Goal: Transaction & Acquisition: Book appointment/travel/reservation

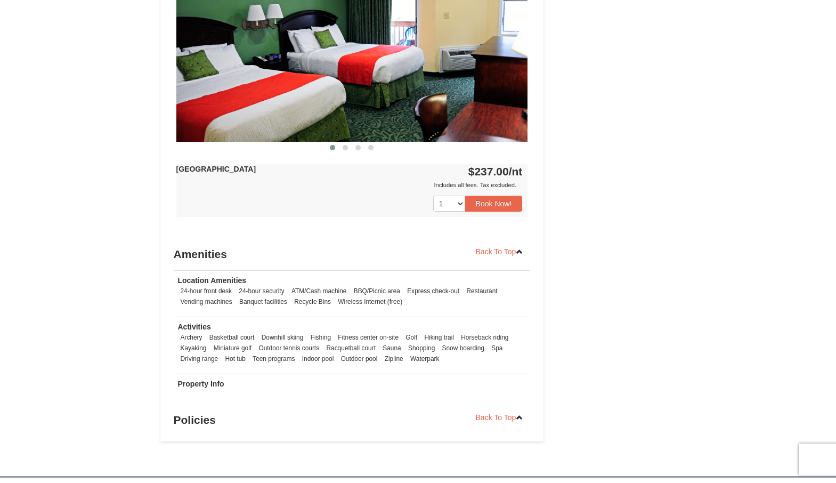
scroll to position [480, 0]
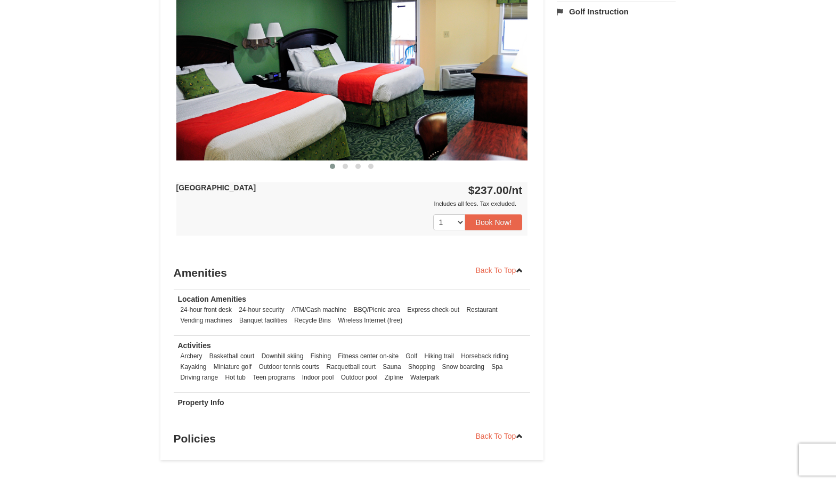
click at [407, 260] on div "Back To Top Availability Check In: [DATE] Check Out: [DATE] Adults: 2 Children:…" at bounding box center [352, 103] width 357 height 692
click at [458, 226] on select "1 2 3 4 5 6 7 8 9 10 11 12 13 14 15 16 17 18" at bounding box center [449, 222] width 32 height 16
select select "2"
click at [433, 214] on select "1 2 3 4 5 6 7 8 9 10 11 12 13 14 15 16 17 18" at bounding box center [449, 222] width 32 height 16
click at [494, 220] on button "Book Now!" at bounding box center [494, 222] width 58 height 16
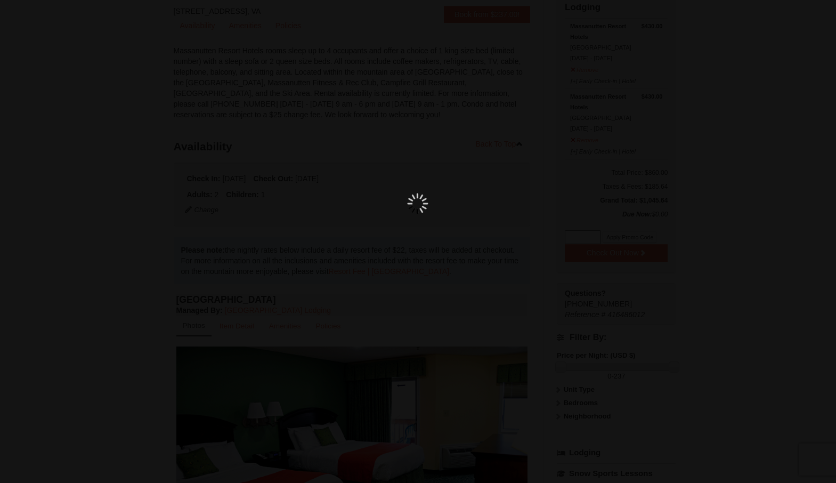
scroll to position [93, 0]
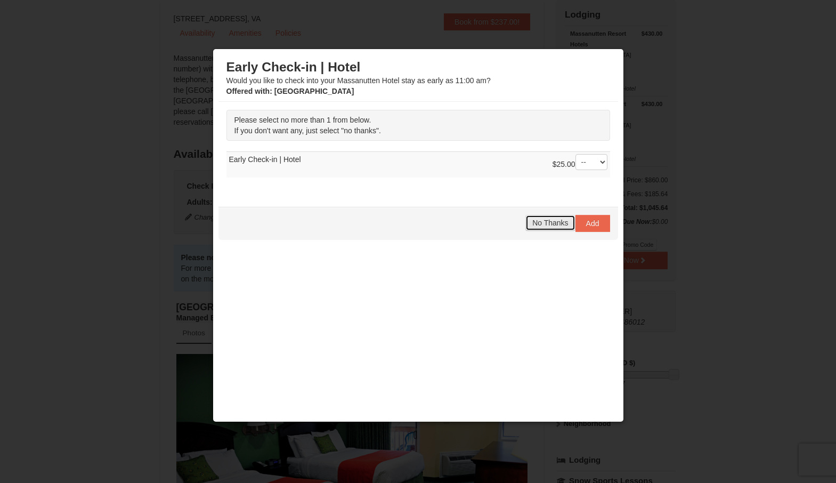
click at [549, 224] on span "No Thanks" at bounding box center [550, 222] width 36 height 9
click at [537, 223] on span "No Thanks" at bounding box center [550, 222] width 36 height 9
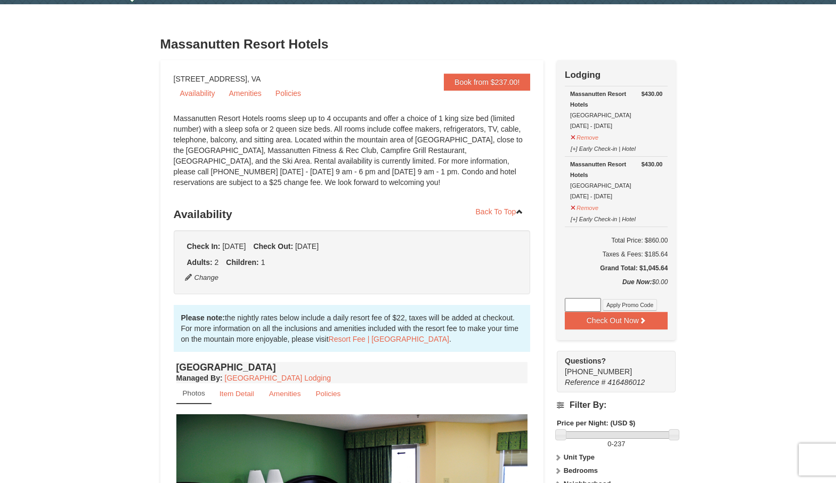
scroll to position [0, 0]
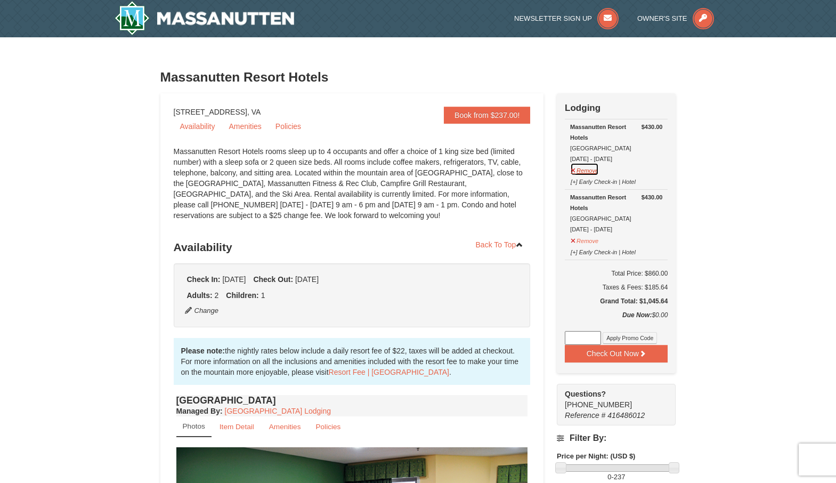
click at [584, 170] on button "Remove" at bounding box center [584, 169] width 29 height 13
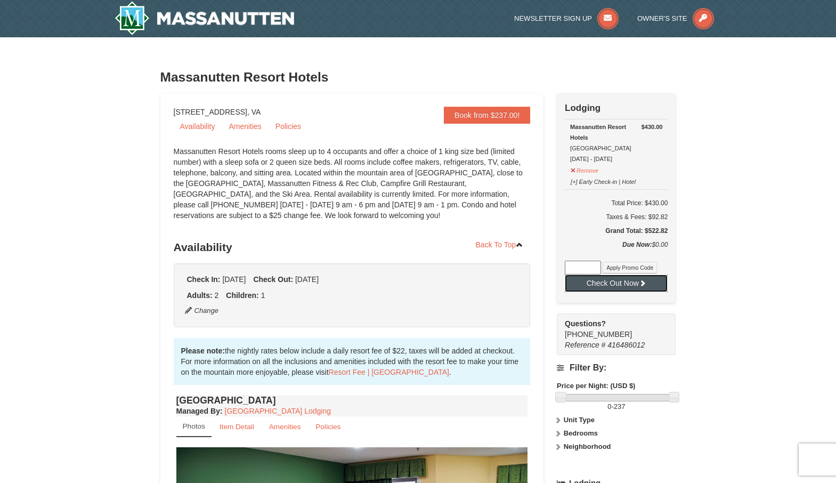
click at [618, 288] on button "Check Out Now" at bounding box center [616, 282] width 103 height 17
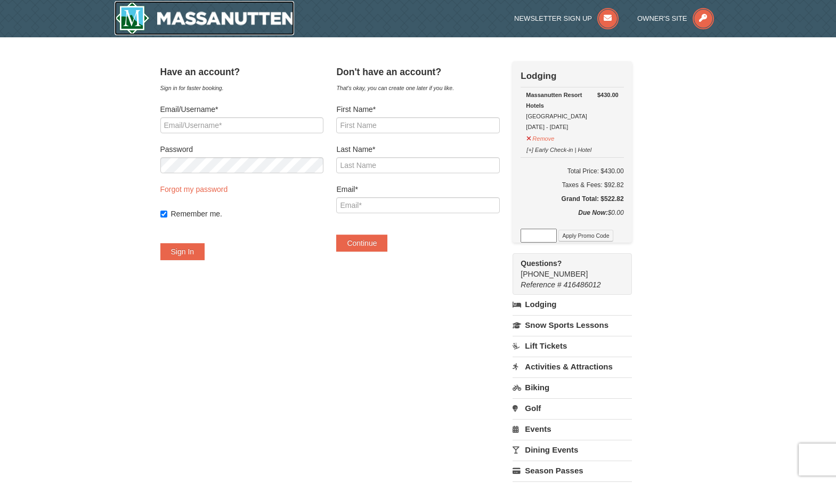
click at [188, 14] on img at bounding box center [205, 18] width 180 height 34
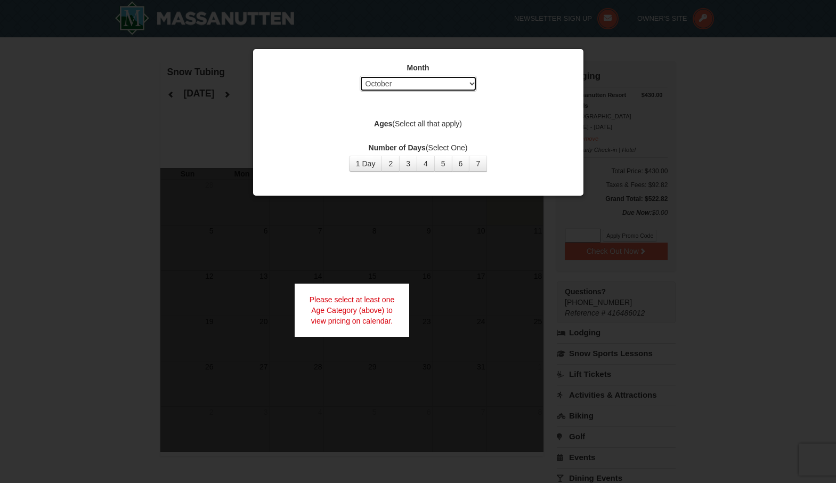
click at [445, 83] on select "Select October November December January February March April May June July Aug…" at bounding box center [418, 84] width 117 height 16
click at [360, 76] on select "Select October November December January February March April May June July Aug…" at bounding box center [418, 84] width 117 height 16
click at [367, 163] on button "1 Day" at bounding box center [366, 164] width 34 height 16
click at [368, 163] on button "1 Day" at bounding box center [366, 164] width 34 height 16
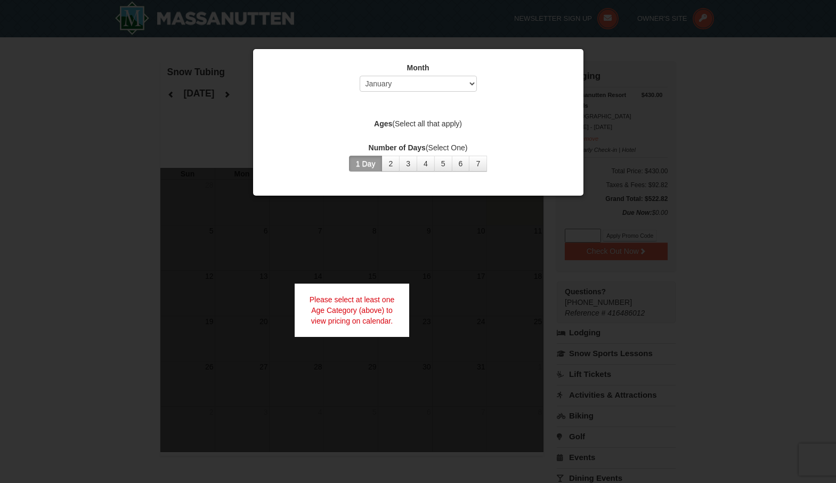
click at [368, 163] on button "1 Day" at bounding box center [366, 164] width 34 height 16
click at [415, 81] on select "Select October November December January February March April May June July Aug…" at bounding box center [418, 84] width 117 height 16
click at [360, 76] on select "Select October November December January February March April May June July Aug…" at bounding box center [418, 84] width 117 height 16
click at [358, 163] on button "1 Day" at bounding box center [366, 164] width 34 height 16
click at [390, 165] on button "2" at bounding box center [391, 164] width 18 height 16
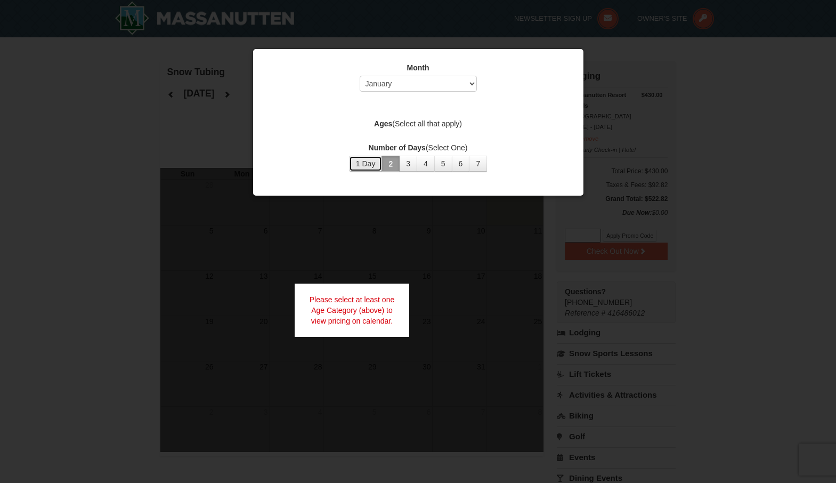
click at [370, 164] on button "1 Day" at bounding box center [366, 164] width 34 height 16
click at [374, 308] on div "Please select at least one Age Category (above) to view pricing on calendar." at bounding box center [352, 309] width 115 height 53
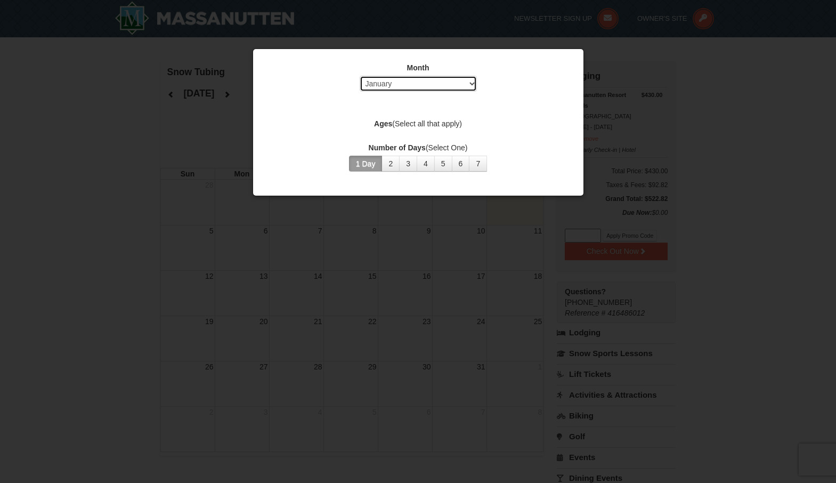
click at [379, 83] on select "Select October November December January February March April May June July Aug…" at bounding box center [418, 84] width 117 height 16
click at [360, 76] on select "Select October November December January February March April May June July Aug…" at bounding box center [418, 84] width 117 height 16
click at [464, 112] on div "Month Select October November December January February March April May June Ju…" at bounding box center [418, 116] width 320 height 125
click at [403, 84] on select "Select October November December January February March April May June July Aug…" at bounding box center [418, 84] width 117 height 16
select select "10"
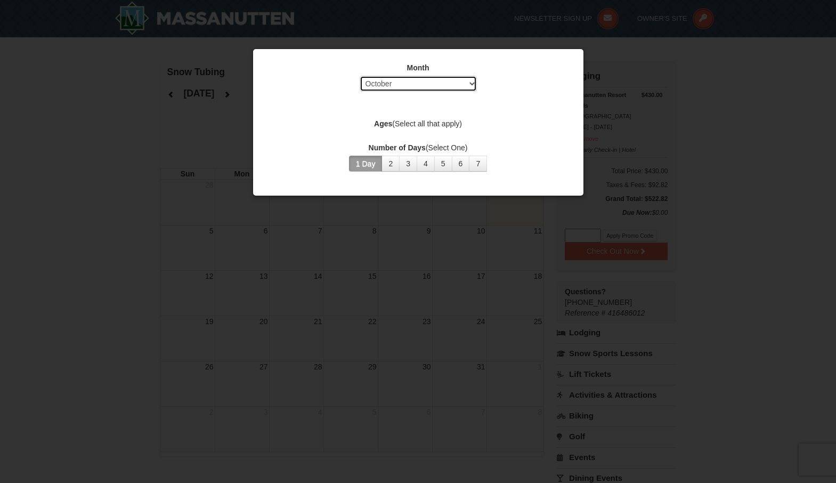
click at [360, 76] on select "Select October November December January February March April May June July Aug…" at bounding box center [418, 84] width 117 height 16
click at [521, 107] on div "Month Select October November December January February March April May June Ju…" at bounding box center [418, 116] width 320 height 125
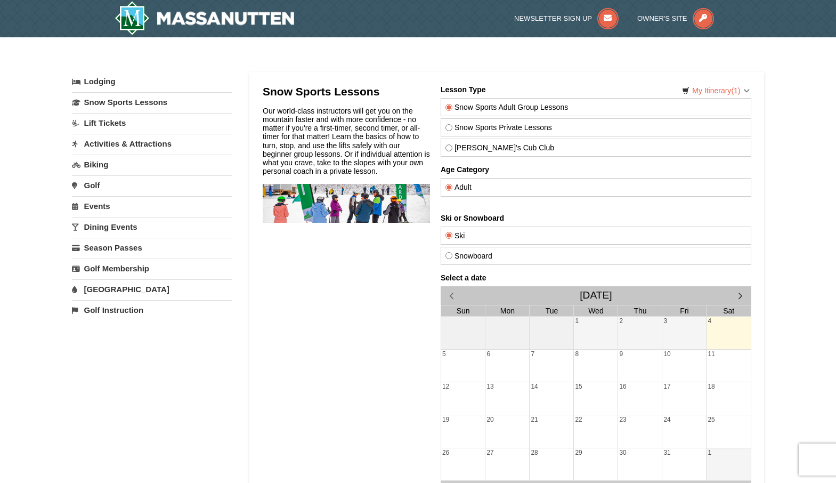
click at [452, 126] on label "Snow Sports Private Lessons" at bounding box center [595, 127] width 301 height 9
click at [452, 126] on input "Snow Sports Private Lessons" at bounding box center [448, 127] width 7 height 7
radio input "true"
